Goal: Task Accomplishment & Management: Manage account settings

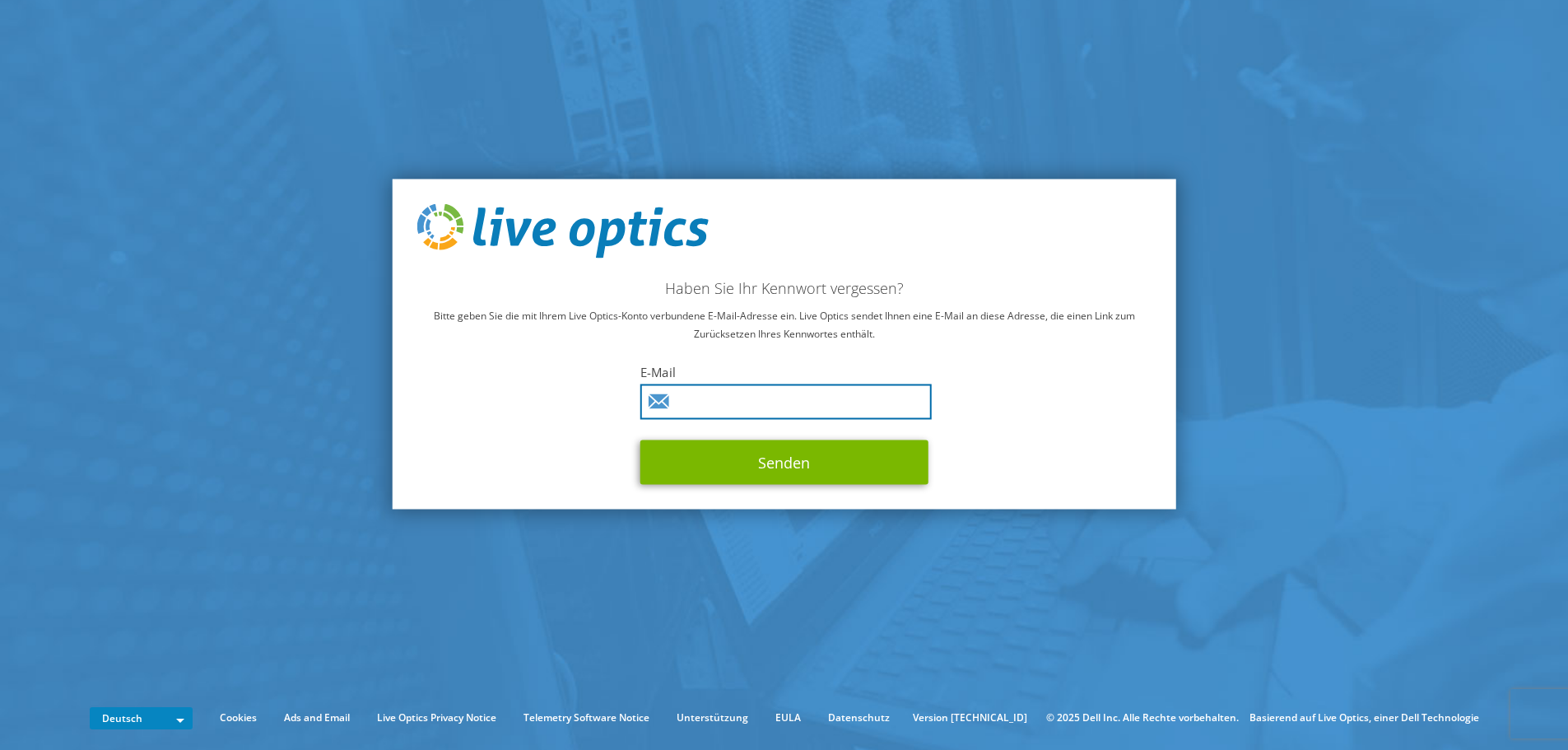
click at [820, 414] on input "text" at bounding box center [787, 401] width 292 height 36
type input "[PERSON_NAME][EMAIL_ADDRESS][DOMAIN_NAME]"
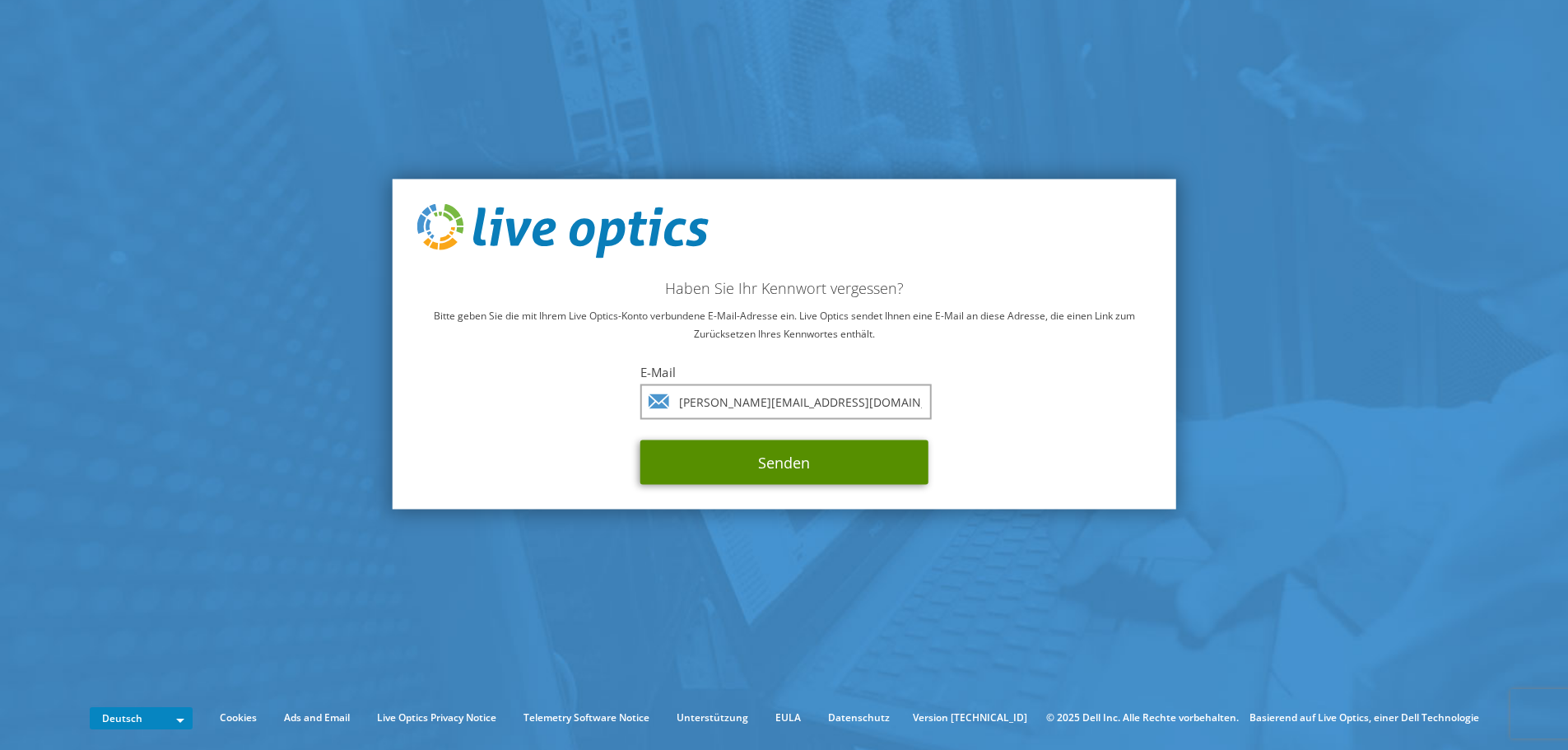
click at [784, 456] on button "Senden" at bounding box center [785, 461] width 288 height 44
